Goal: Task Accomplishment & Management: Use online tool/utility

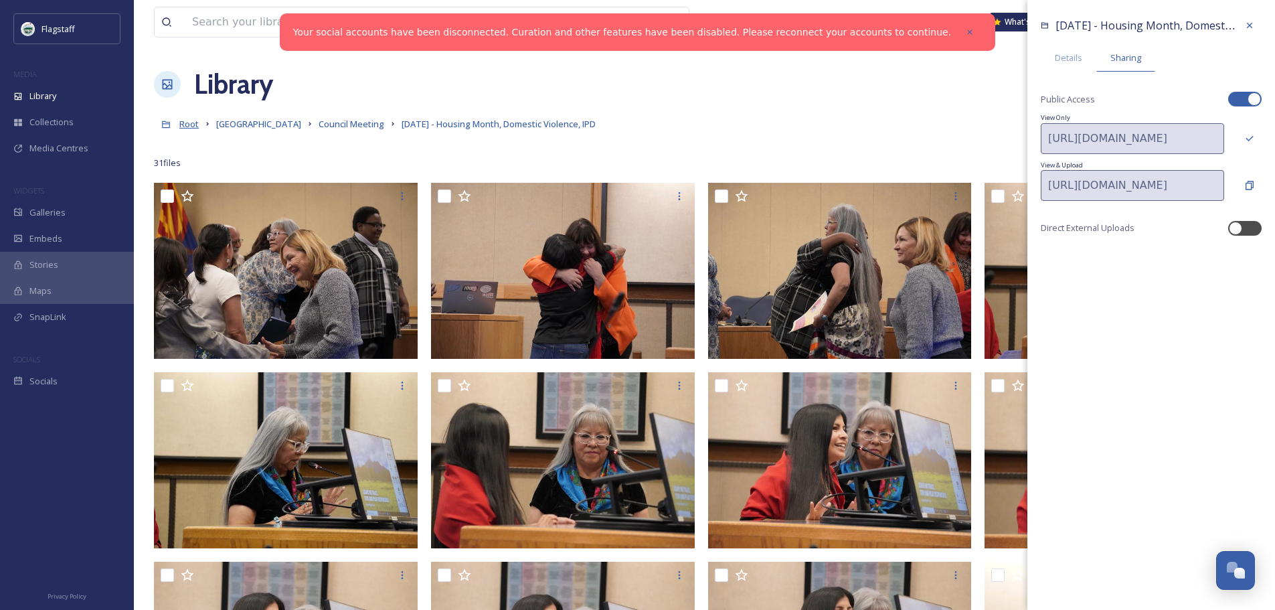
click at [191, 121] on span "Root" at bounding box center [188, 124] width 19 height 12
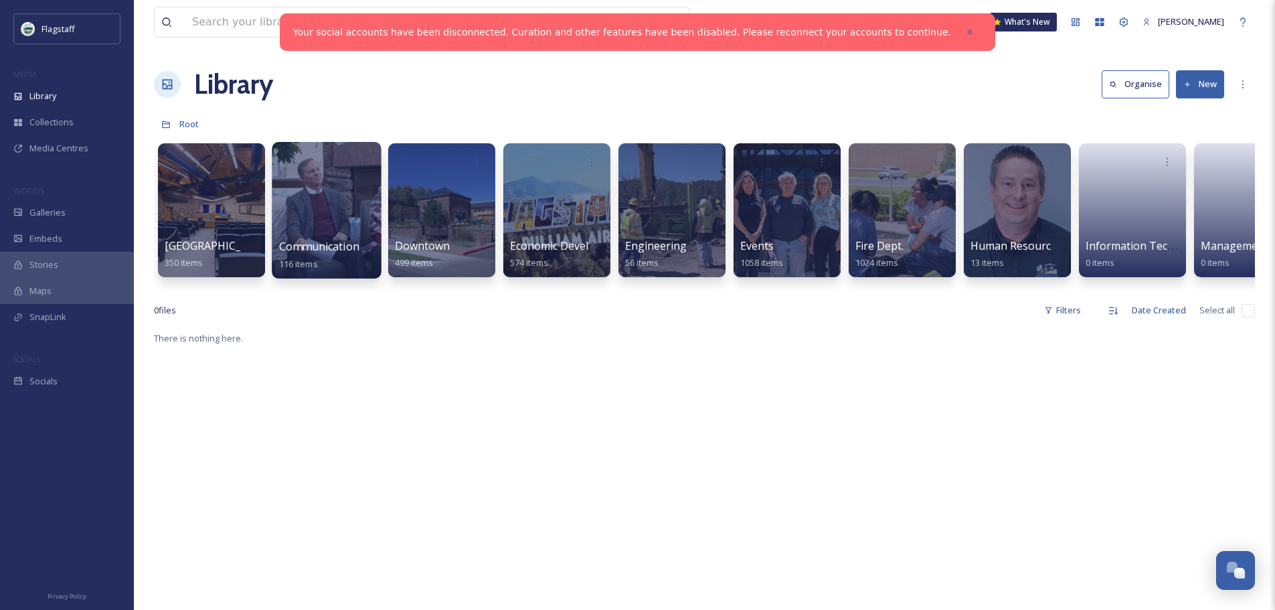
click at [347, 213] on div at bounding box center [326, 210] width 109 height 137
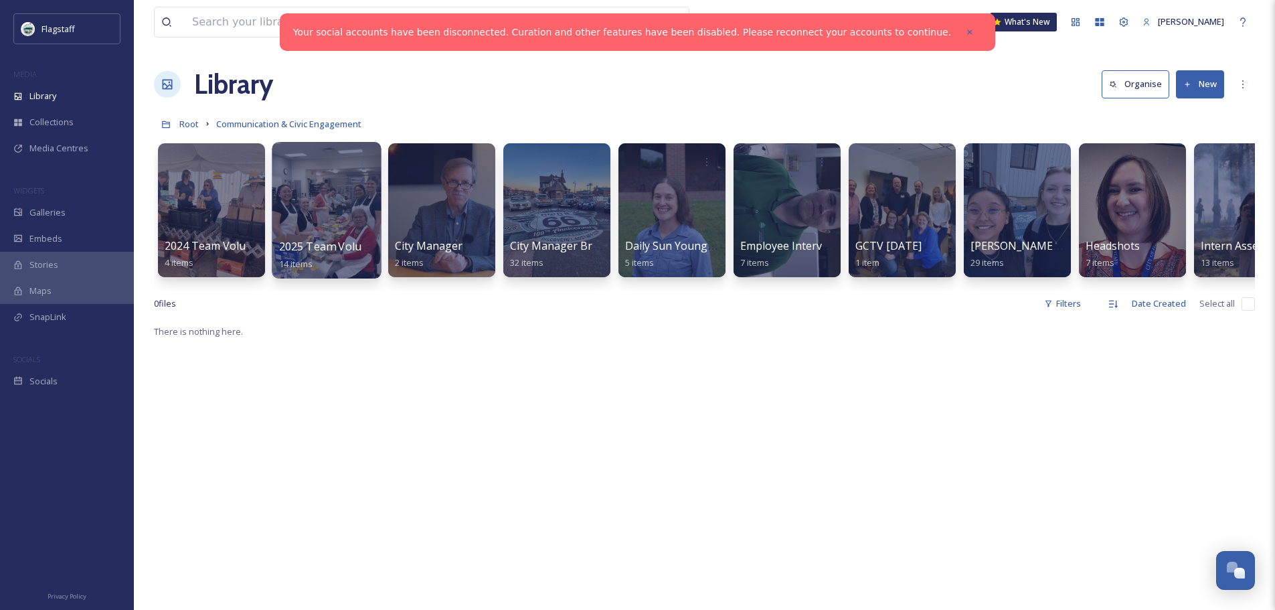
click at [346, 212] on div at bounding box center [326, 210] width 109 height 137
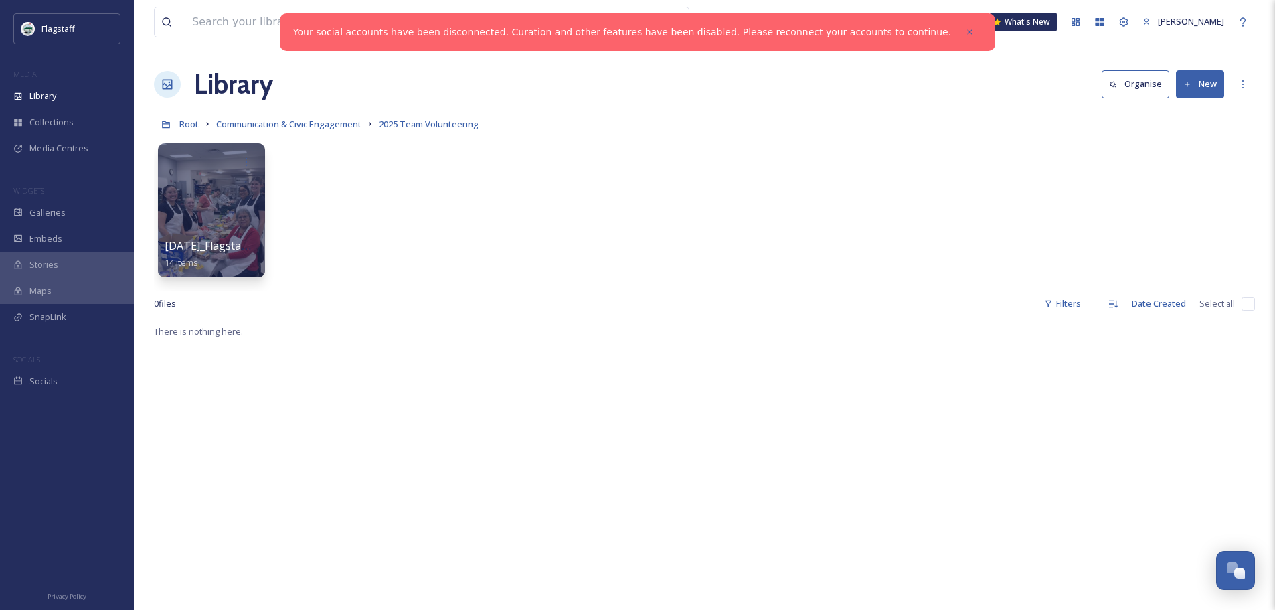
click at [1222, 86] on button "New" at bounding box center [1200, 83] width 48 height 27
click at [1198, 169] on div "Folder" at bounding box center [1186, 168] width 76 height 26
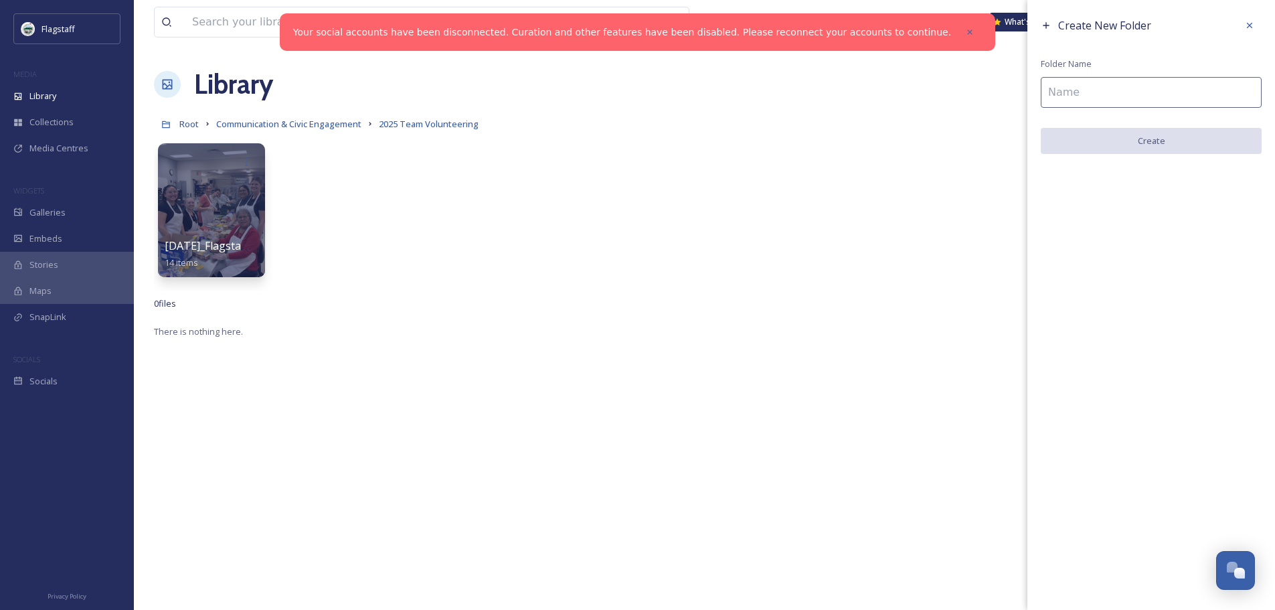
click at [1054, 86] on input at bounding box center [1151, 92] width 221 height 31
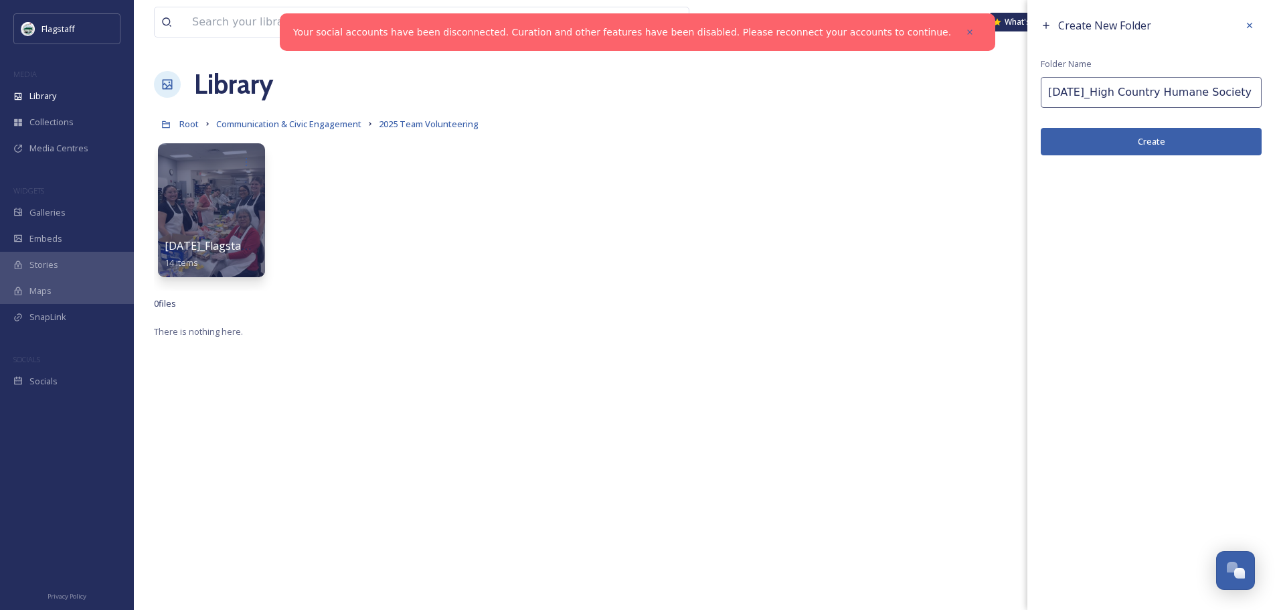
type input "[DATE]_High Country Humane Society"
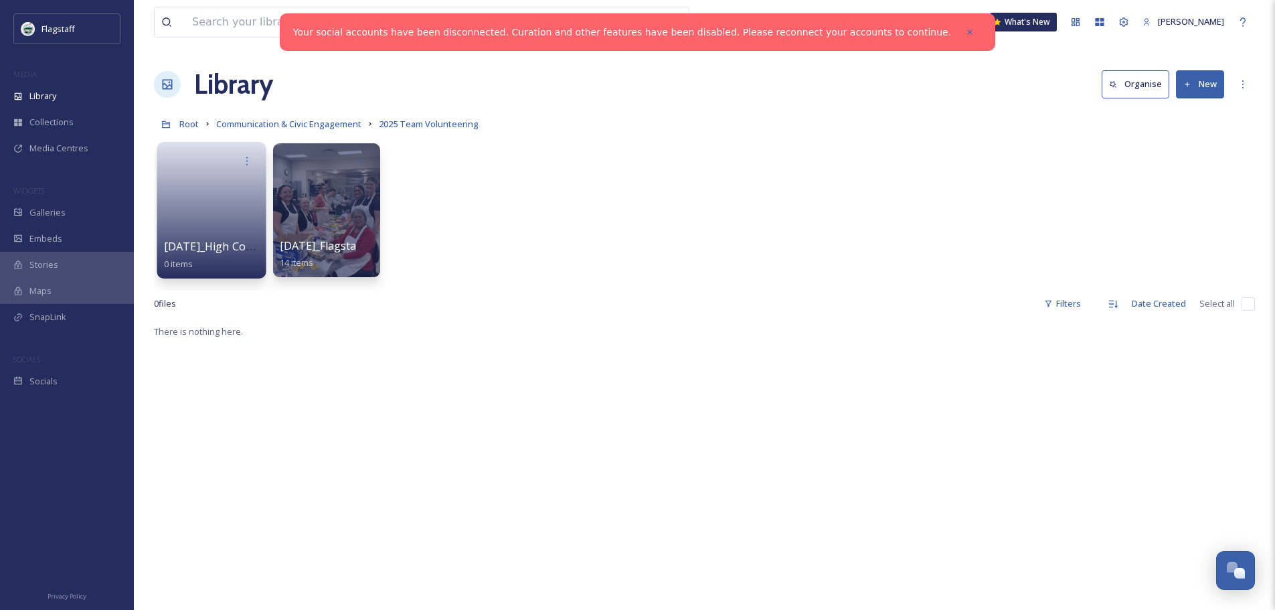
click at [185, 200] on link at bounding box center [212, 205] width 96 height 65
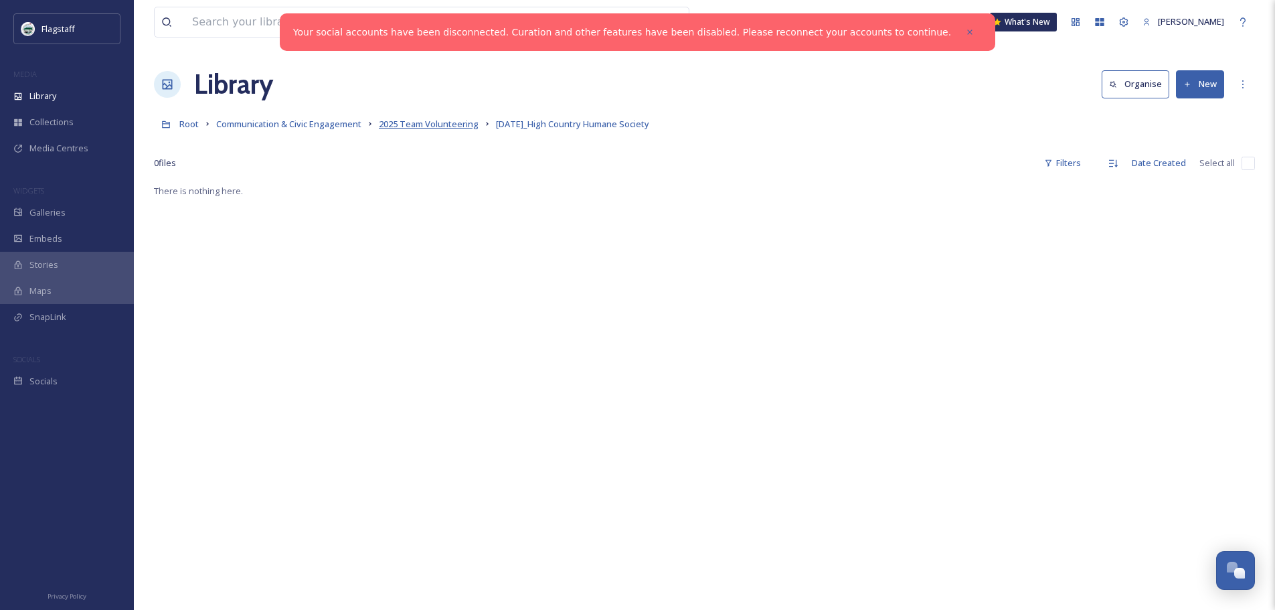
click at [424, 120] on span "2025 Team Volunteering" at bounding box center [429, 124] width 100 height 12
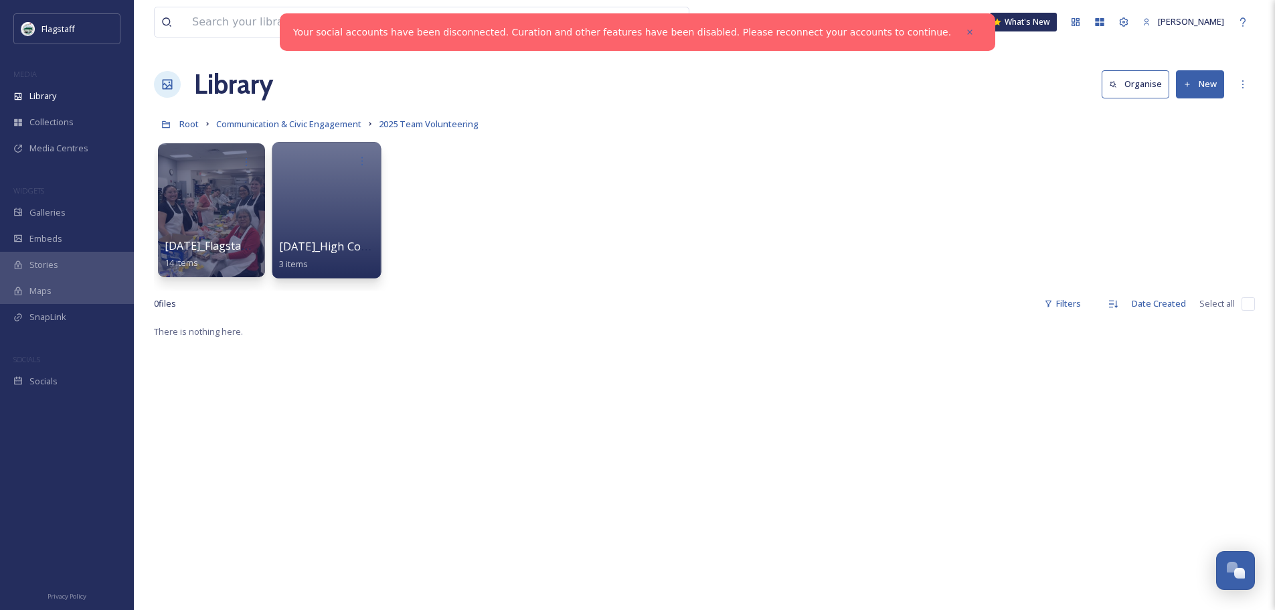
click at [301, 199] on div at bounding box center [326, 210] width 109 height 137
